Goal: Transaction & Acquisition: Purchase product/service

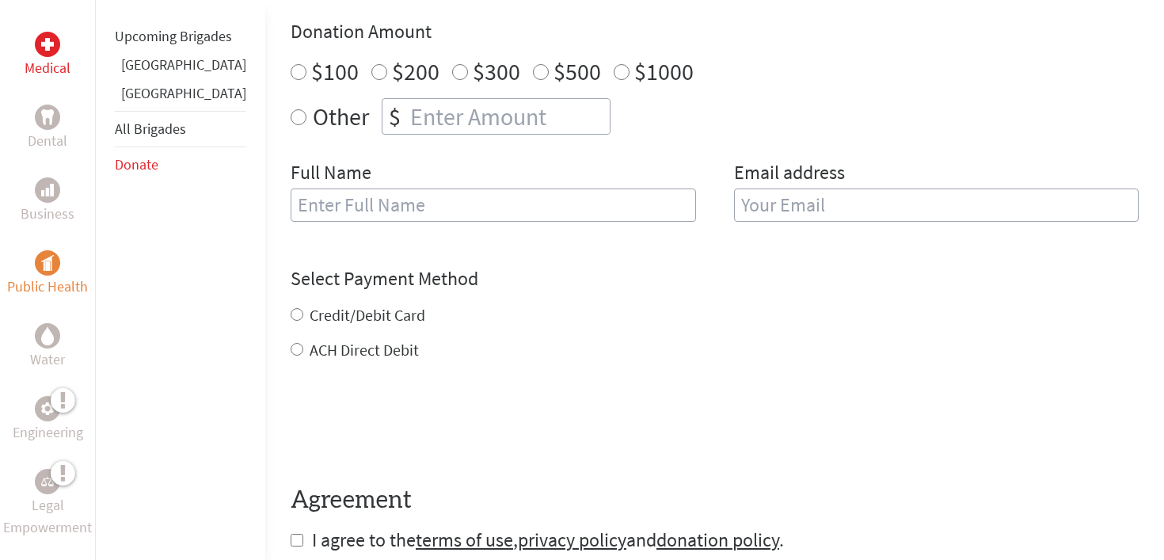
scroll to position [587, 0]
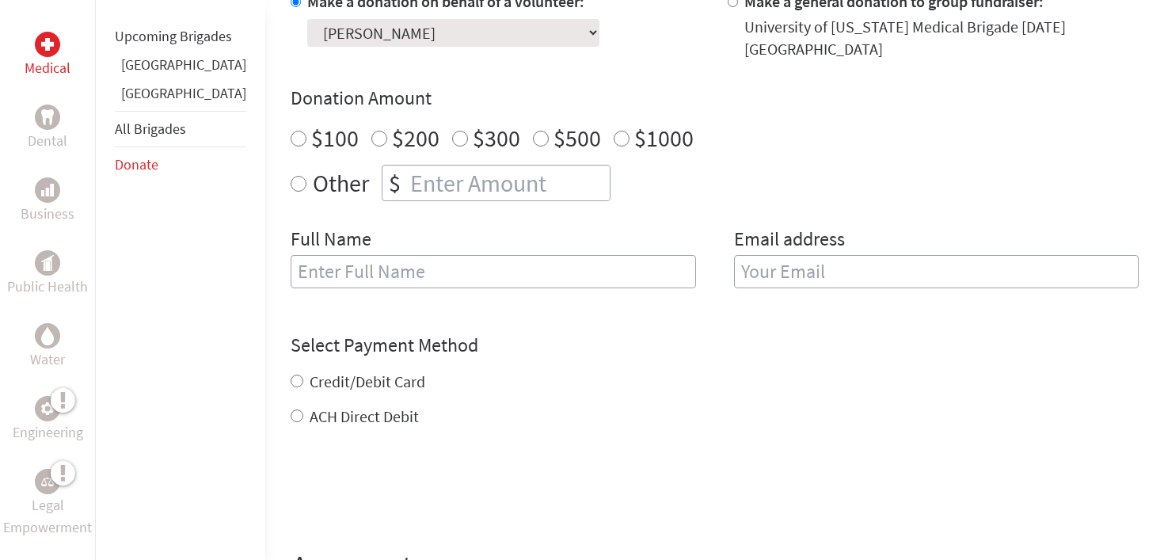
scroll to position [530, 0]
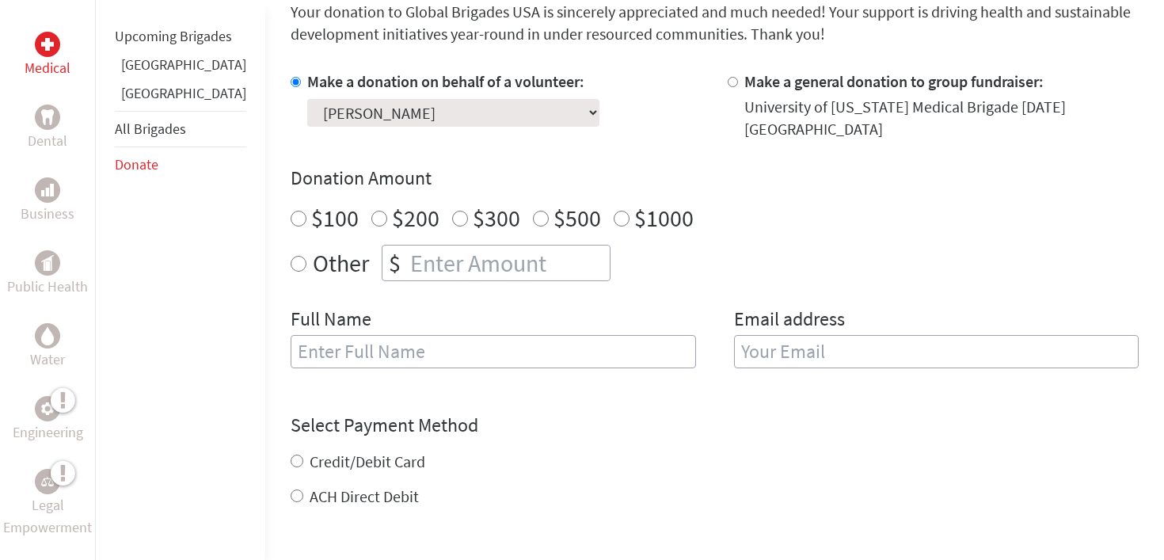
scroll to position [366, 0]
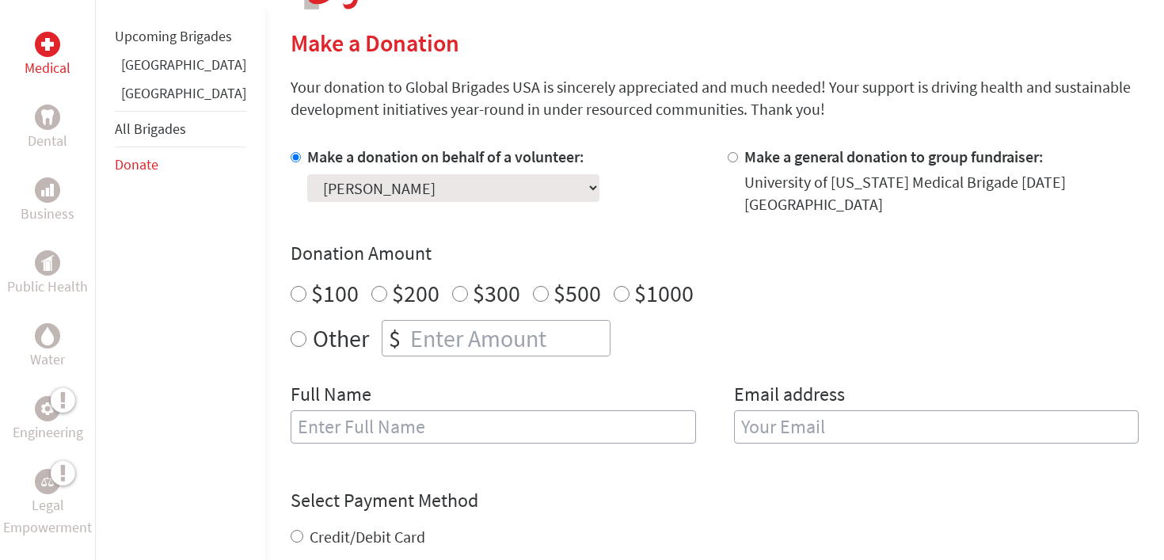
click at [139, 102] on link "[GEOGRAPHIC_DATA]" at bounding box center [183, 93] width 125 height 18
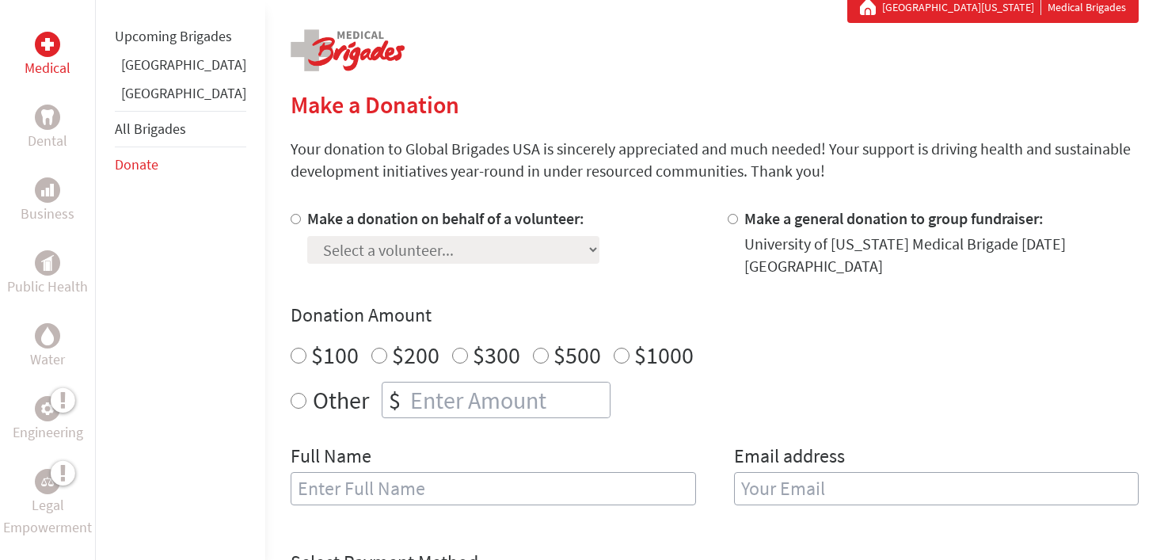
scroll to position [315, 0]
